Goal: Navigation & Orientation: Find specific page/section

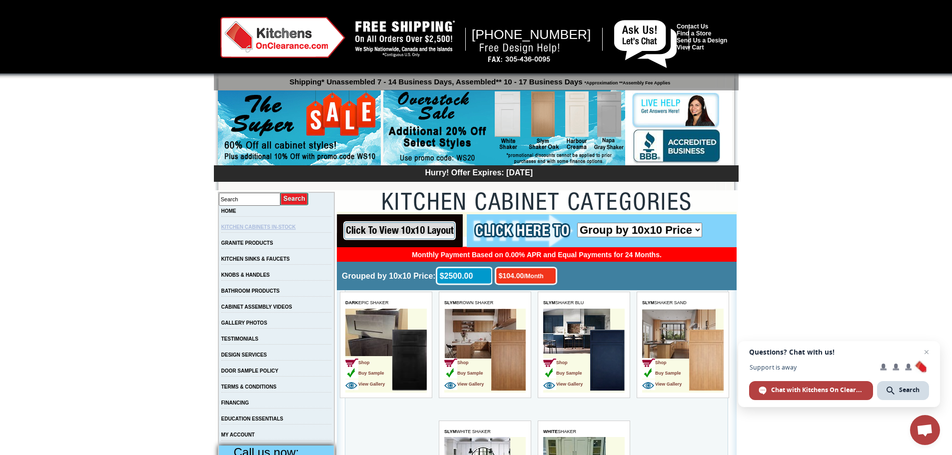
click at [282, 229] on link "KITCHEN CABINETS IN-STOCK" at bounding box center [258, 226] width 74 height 5
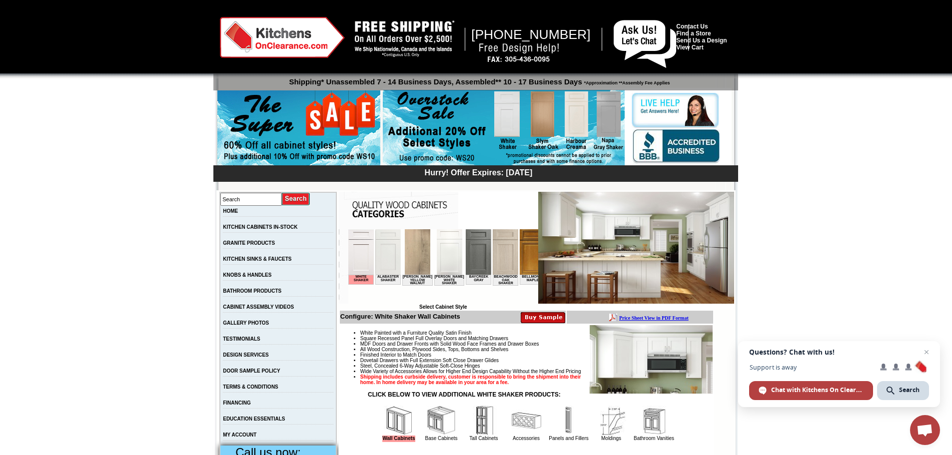
click at [360, 256] on img at bounding box center [360, 251] width 25 height 45
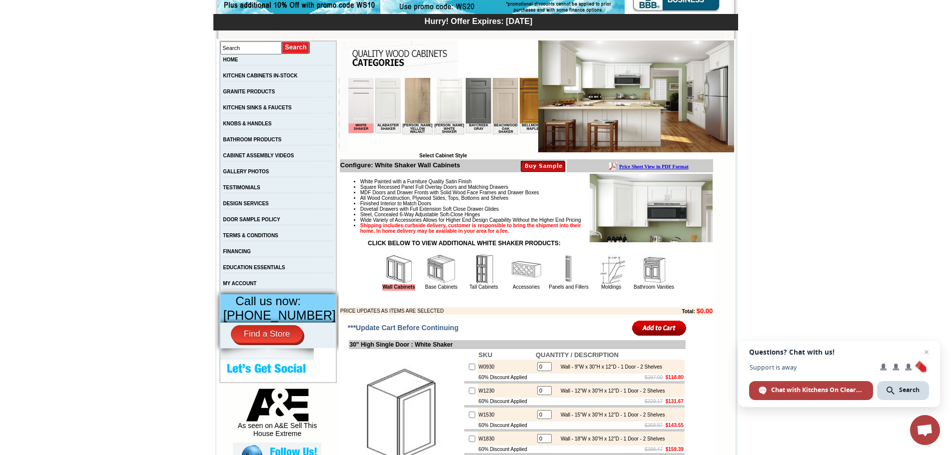
scroll to position [230, 0]
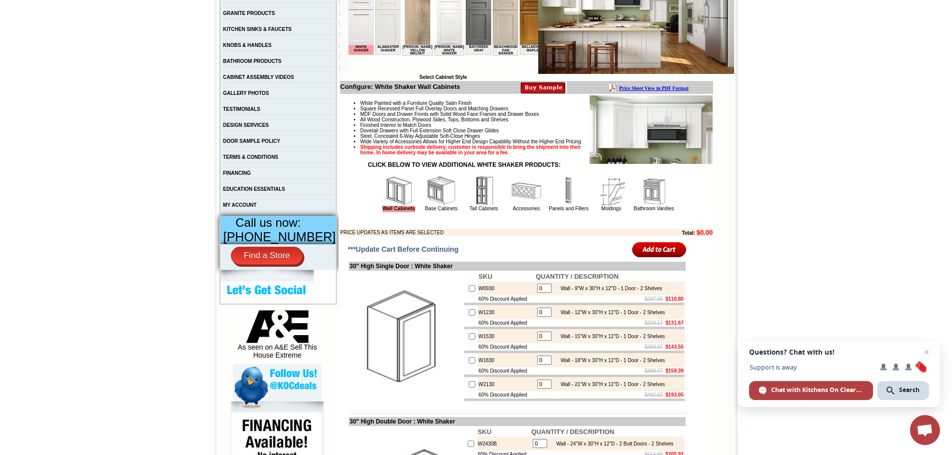
click at [427, 206] on img at bounding box center [441, 191] width 30 height 30
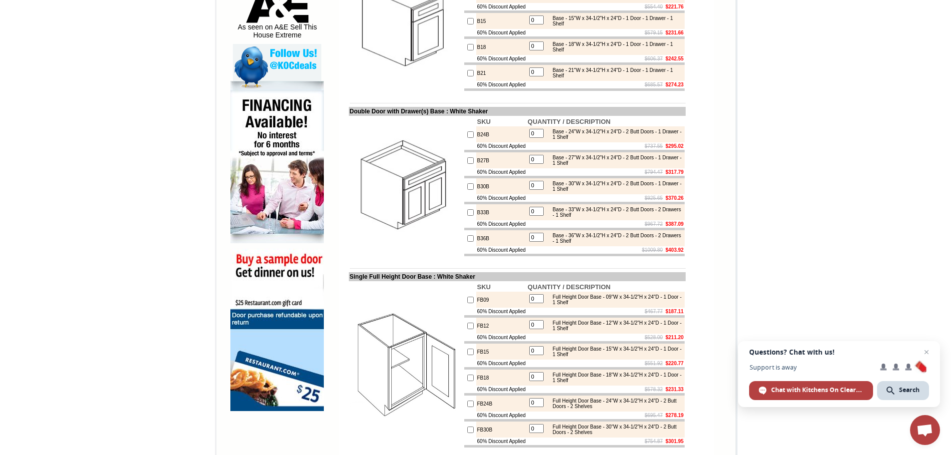
scroll to position [192, 0]
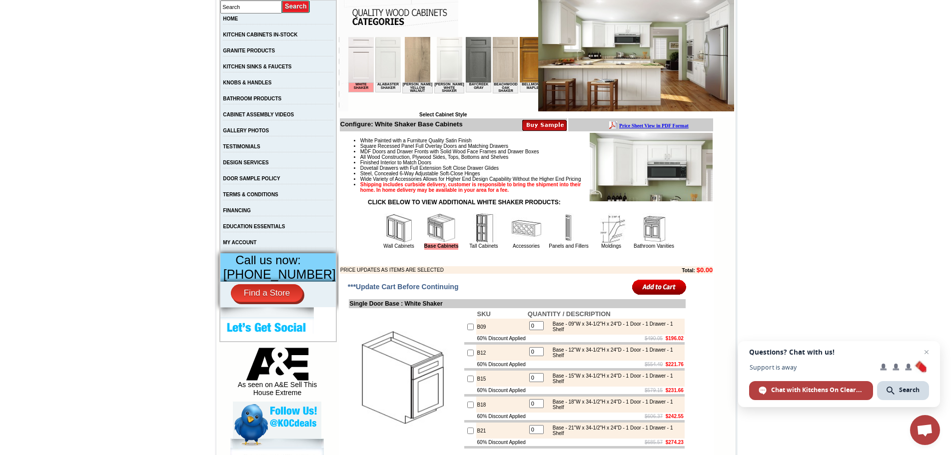
drag, startPoint x: 957, startPoint y: 43, endPoint x: 924, endPoint y: 77, distance: 47.7
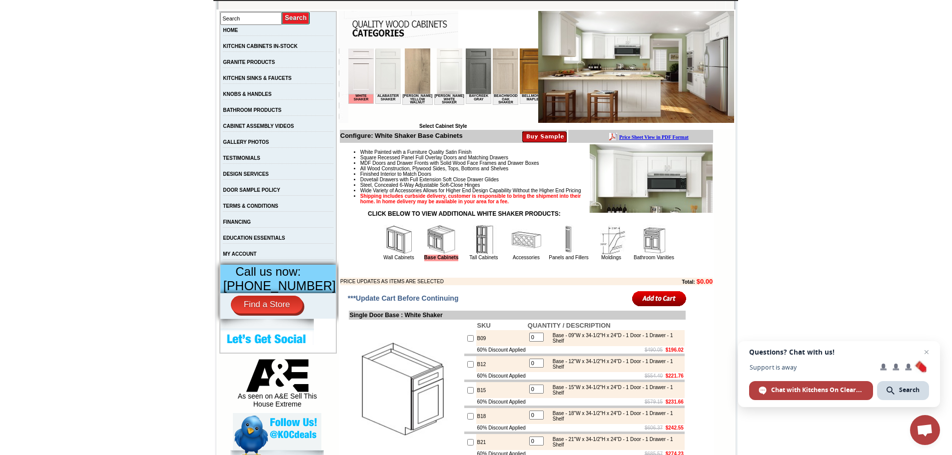
scroll to position [0, 0]
